Goal: Task Accomplishment & Management: Complete application form

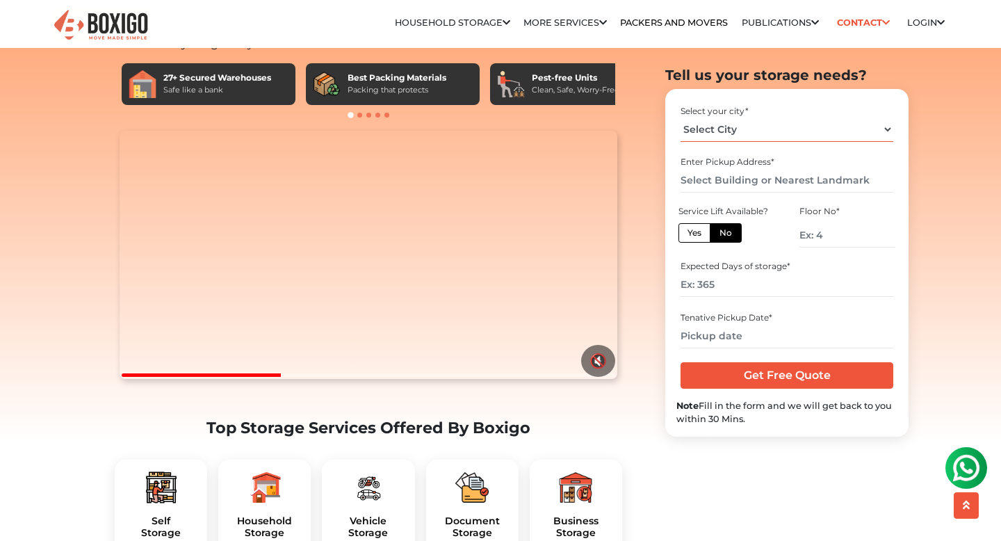
click at [776, 135] on select "Select City [GEOGRAPHIC_DATA] [GEOGRAPHIC_DATA] [GEOGRAPHIC_DATA] [GEOGRAPHIC_D…" at bounding box center [786, 129] width 212 height 24
select select "Bhopal"
click at [680, 117] on select "Select City [GEOGRAPHIC_DATA] [GEOGRAPHIC_DATA] [GEOGRAPHIC_DATA] [GEOGRAPHIC_D…" at bounding box center [786, 129] width 212 height 24
click at [743, 185] on input "text" at bounding box center [786, 180] width 212 height 24
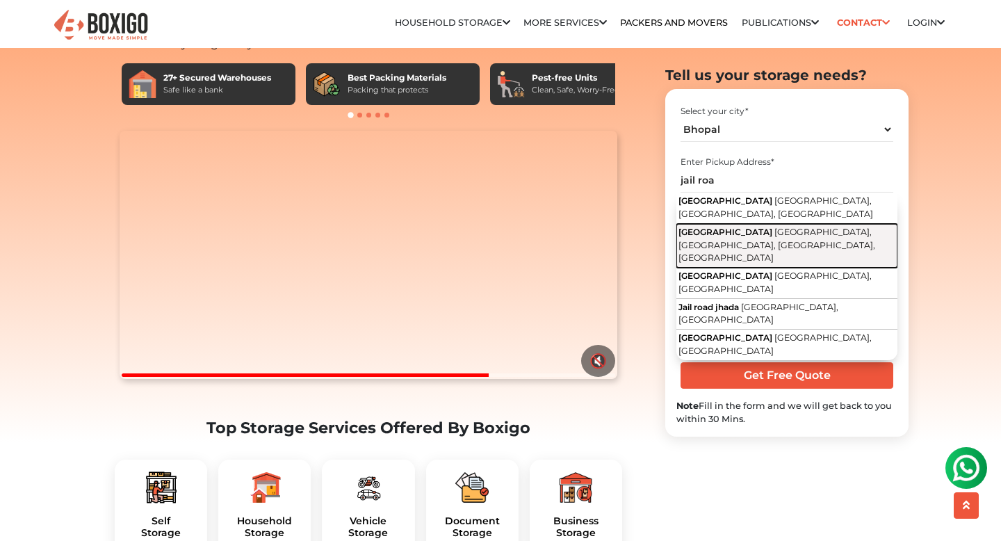
click at [749, 227] on span "[GEOGRAPHIC_DATA], [GEOGRAPHIC_DATA], [GEOGRAPHIC_DATA], [GEOGRAPHIC_DATA]" at bounding box center [776, 245] width 197 height 36
type input "[GEOGRAPHIC_DATA], [GEOGRAPHIC_DATA], [GEOGRAPHIC_DATA], [GEOGRAPHIC_DATA], [GE…"
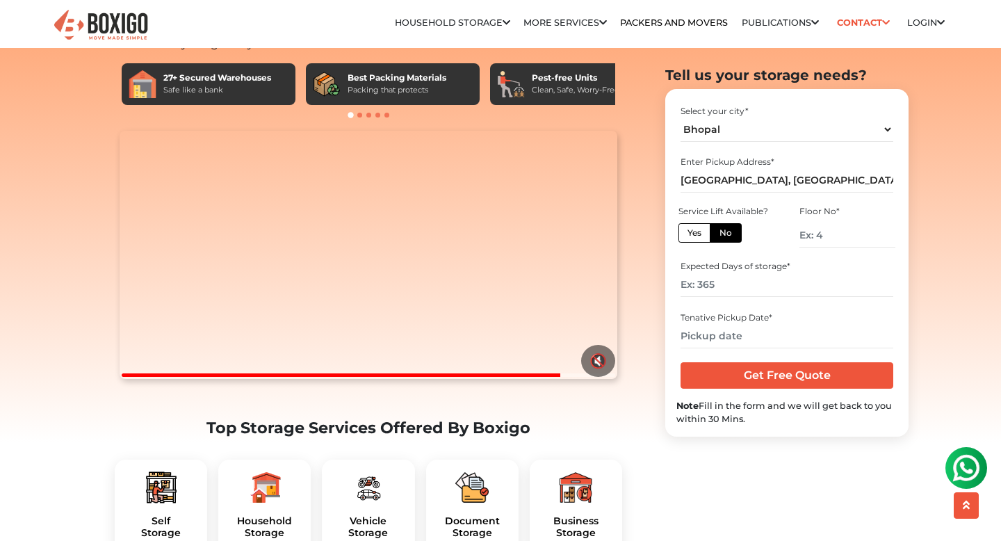
click at [730, 229] on label "No" at bounding box center [726, 231] width 32 height 19
click at [728, 229] on input "No" at bounding box center [723, 230] width 9 height 9
click at [824, 238] on input "number" at bounding box center [847, 234] width 96 height 24
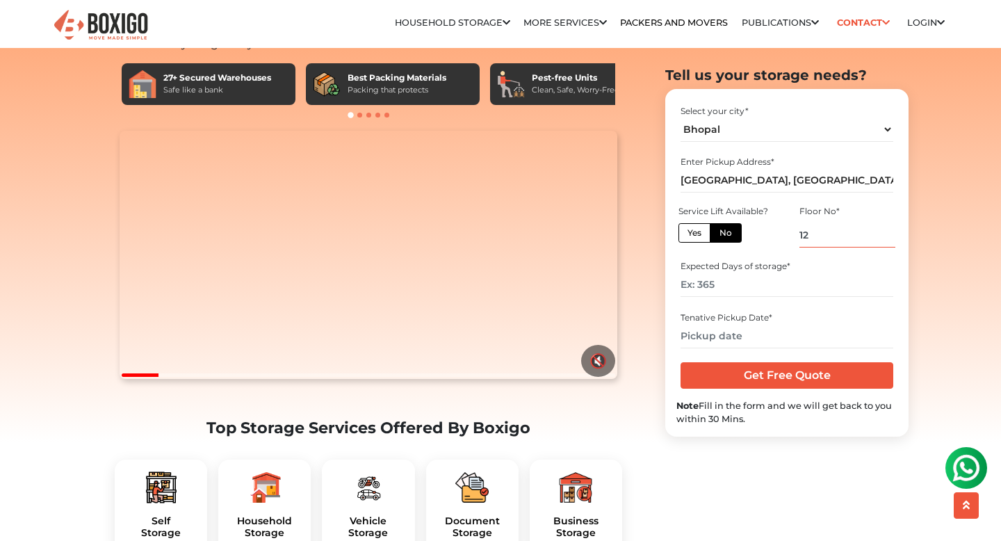
type input "1"
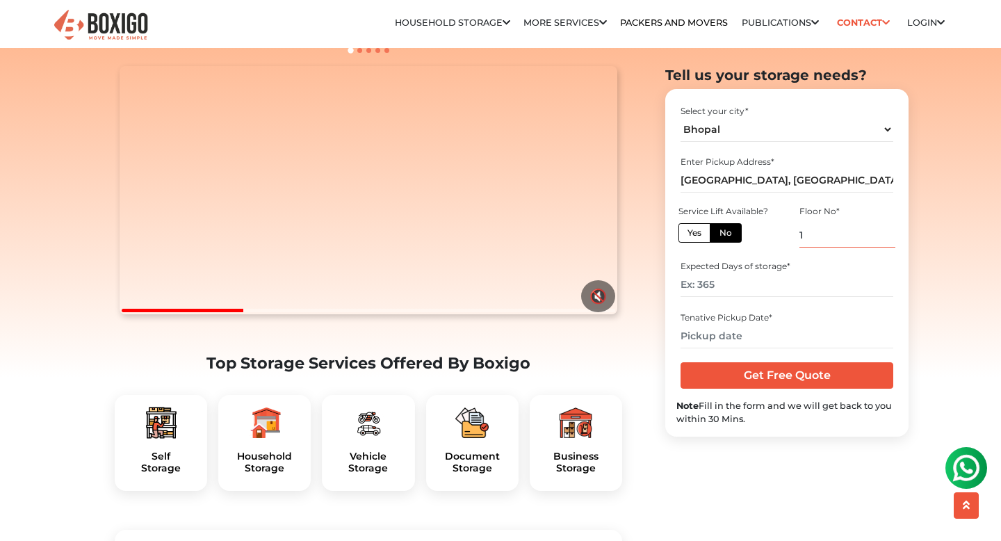
scroll to position [146, 0]
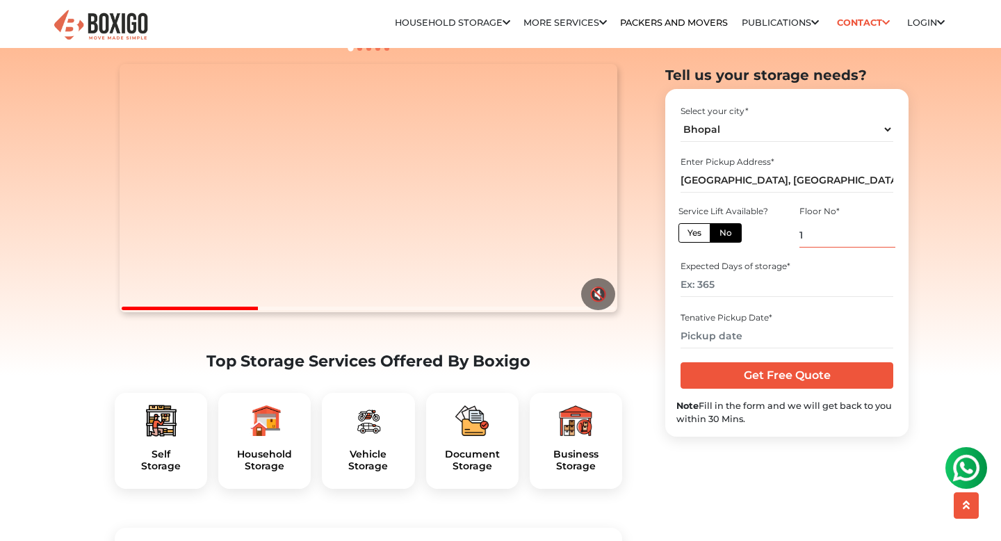
type input "1"
click at [755, 289] on input "number" at bounding box center [786, 284] width 212 height 24
